Goal: Information Seeking & Learning: Learn about a topic

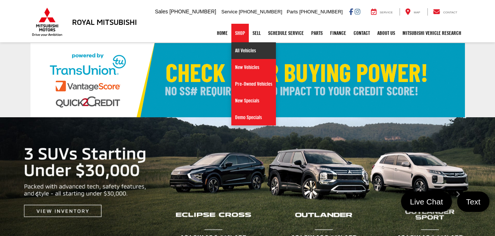
click at [239, 51] on link "All Vehicles" at bounding box center [253, 50] width 45 height 17
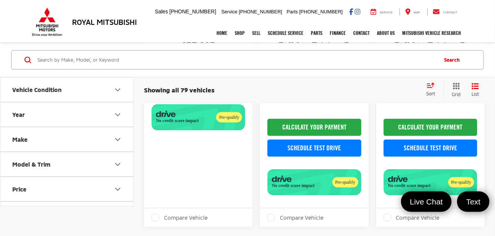
scroll to position [1270, 0]
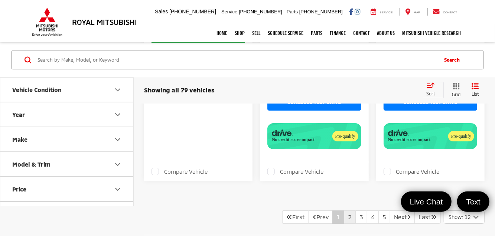
click at [344, 215] on link "2" at bounding box center [350, 216] width 12 height 13
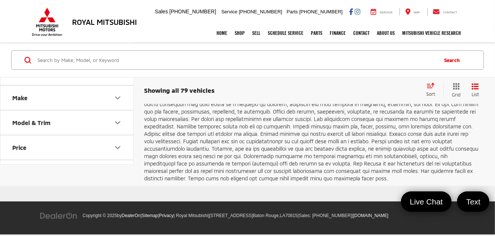
scroll to position [1633, 0]
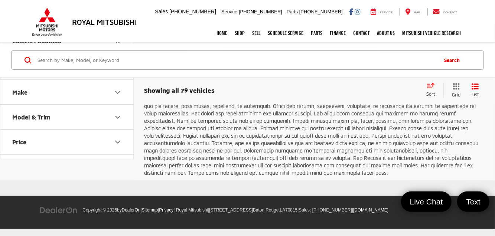
click at [355, 58] on link "3" at bounding box center [361, 50] width 12 height 13
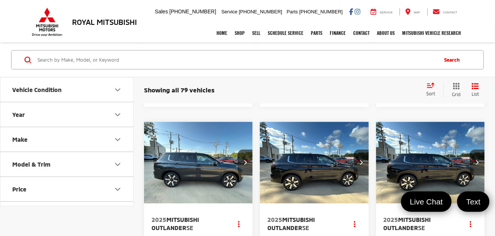
scroll to position [1596, 0]
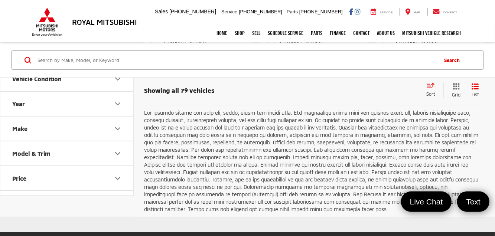
click at [367, 94] on link "4" at bounding box center [373, 87] width 12 height 13
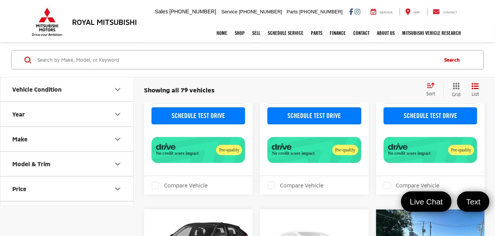
scroll to position [1596, 0]
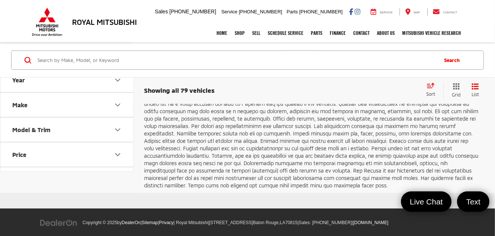
drag, startPoint x: 365, startPoint y: 164, endPoint x: 275, endPoint y: 164, distance: 90.5
click at [367, 70] on link "5" at bounding box center [373, 63] width 12 height 13
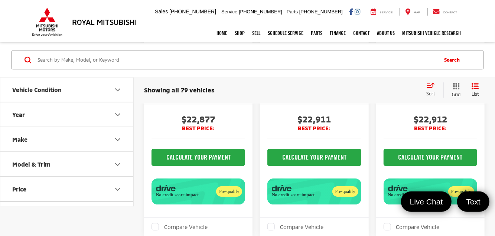
scroll to position [1039, 0]
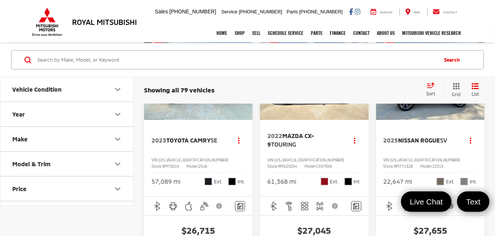
scroll to position [1373, 0]
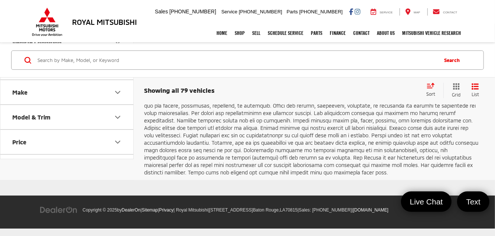
click at [378, 57] on link "7" at bounding box center [384, 50] width 12 height 13
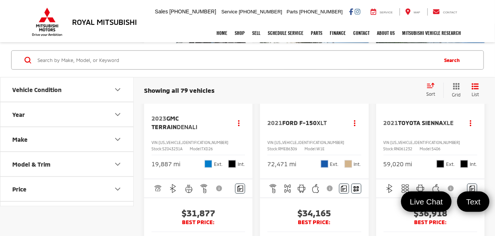
scroll to position [668, 0]
